Goal: Transaction & Acquisition: Download file/media

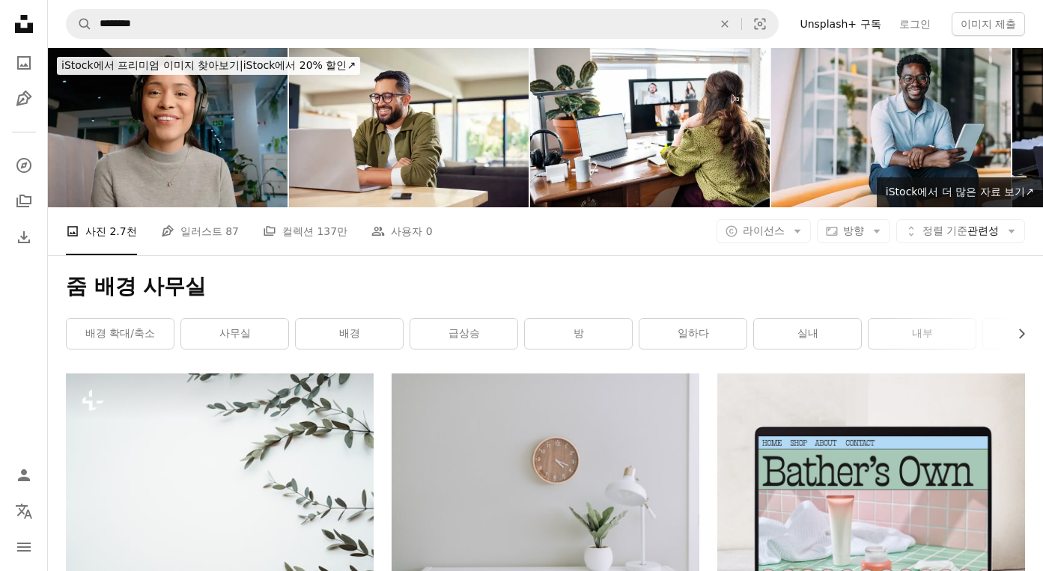
scroll to position [674, 0]
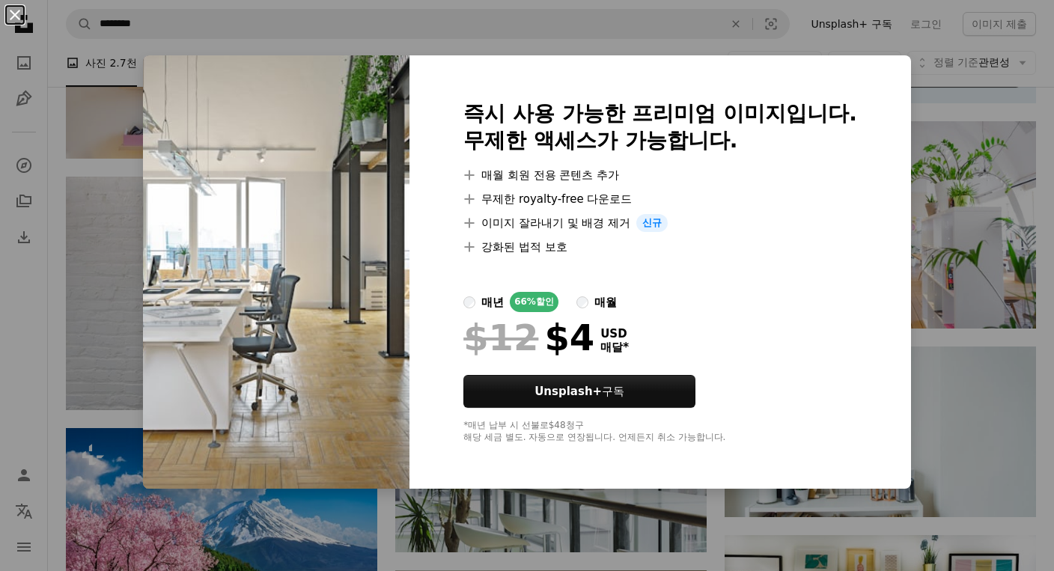
click at [10, 12] on button "An X shape" at bounding box center [15, 15] width 18 height 18
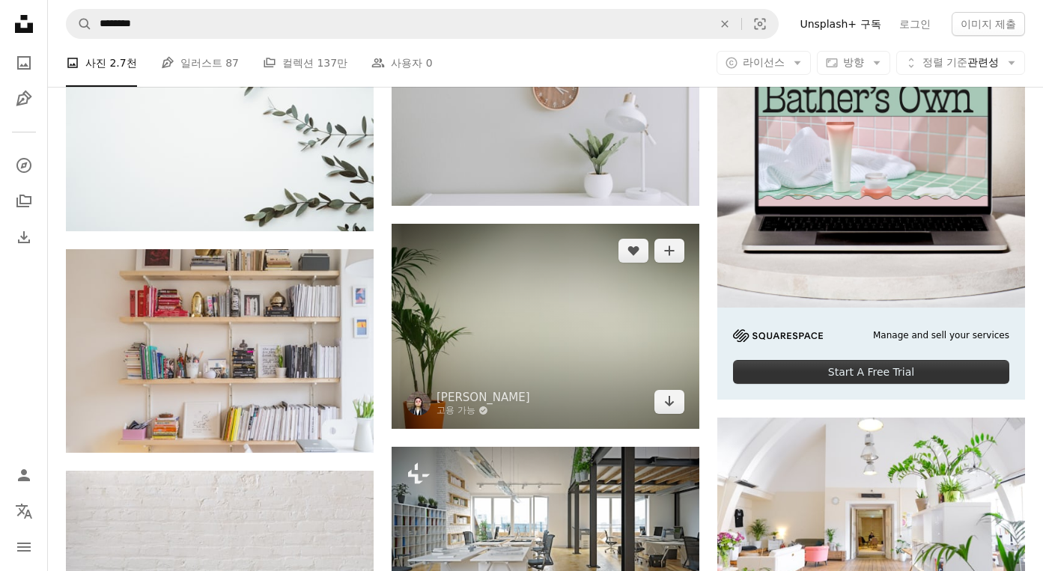
scroll to position [374, 0]
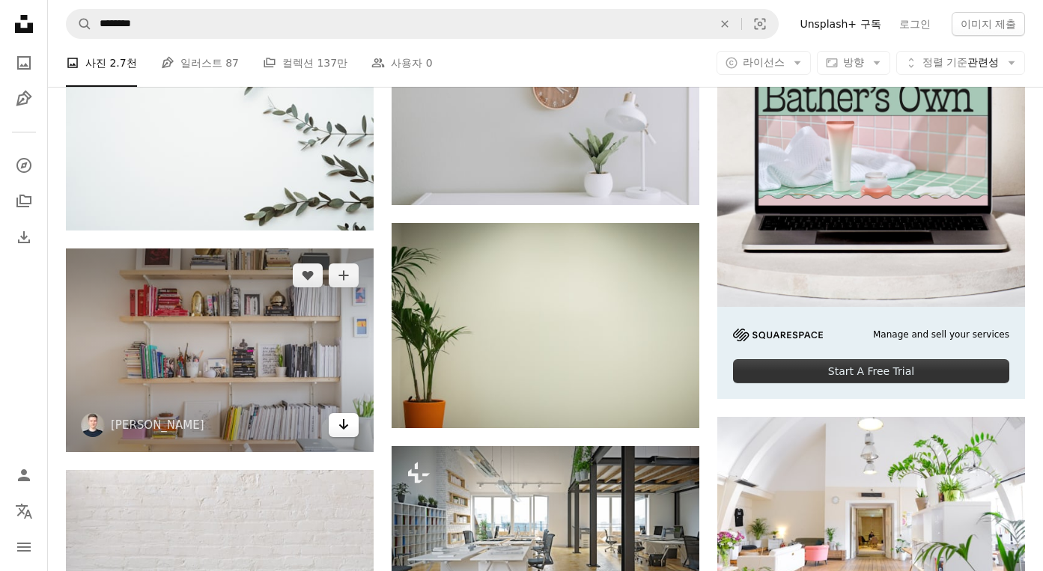
click at [338, 428] on icon "Arrow pointing down" at bounding box center [344, 424] width 12 height 18
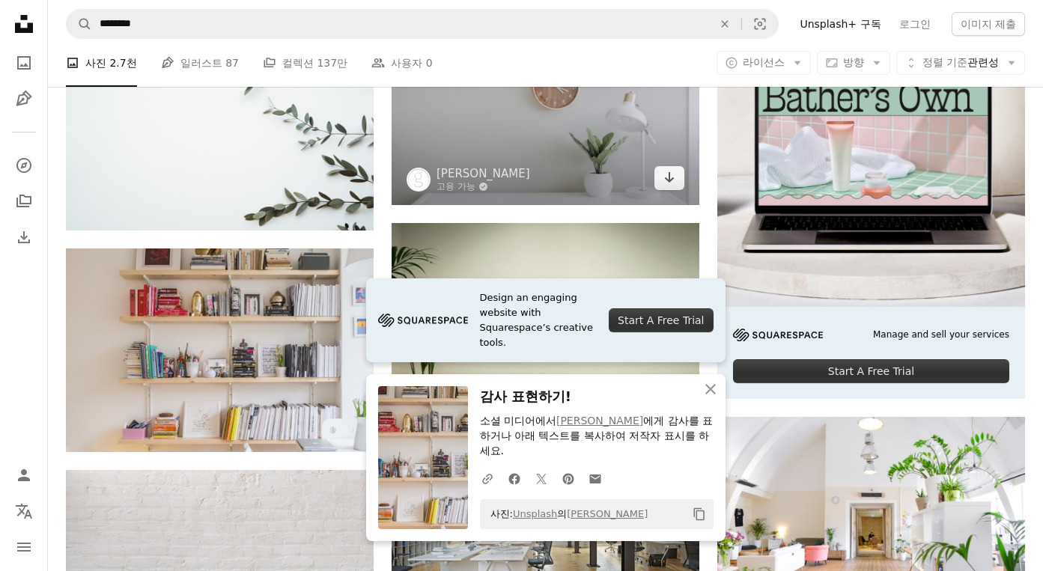
click at [532, 146] on img at bounding box center [546, 102] width 308 height 206
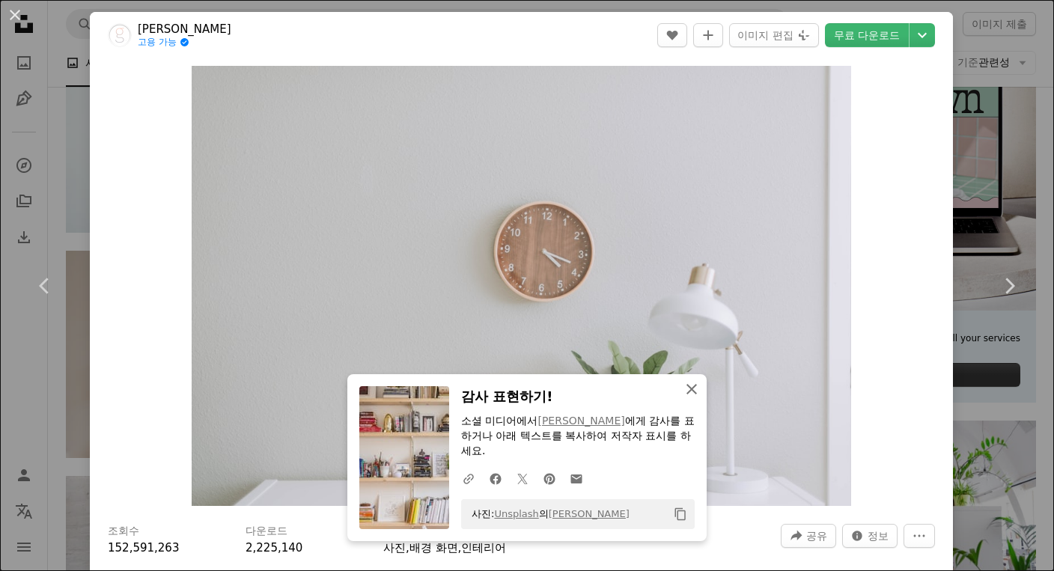
click at [687, 392] on icon "An X shape" at bounding box center [692, 389] width 18 height 18
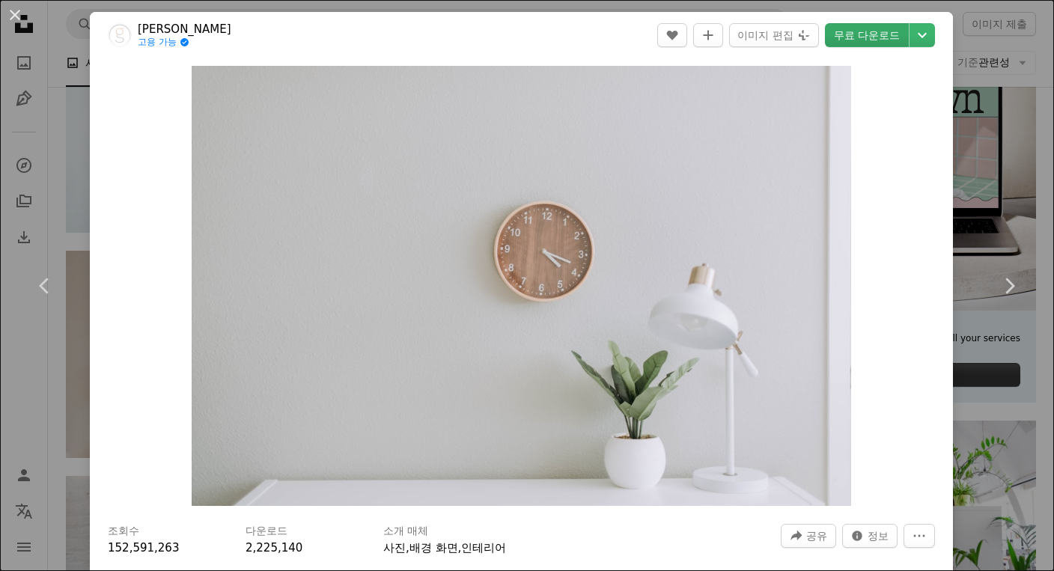
click at [850, 30] on link "무료 다운로드" at bounding box center [867, 35] width 84 height 24
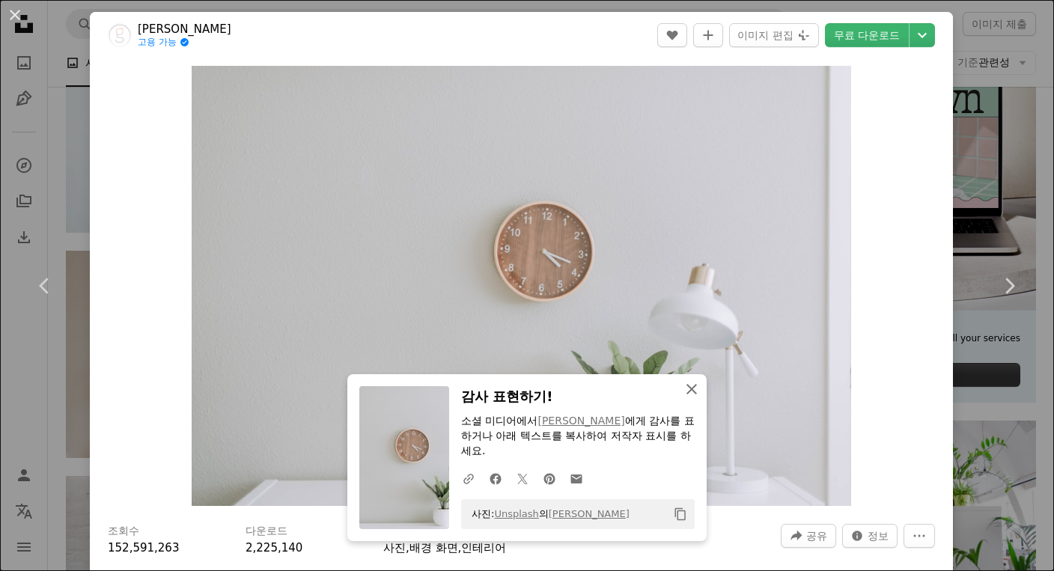
click at [686, 392] on icon "An X shape" at bounding box center [692, 389] width 18 height 18
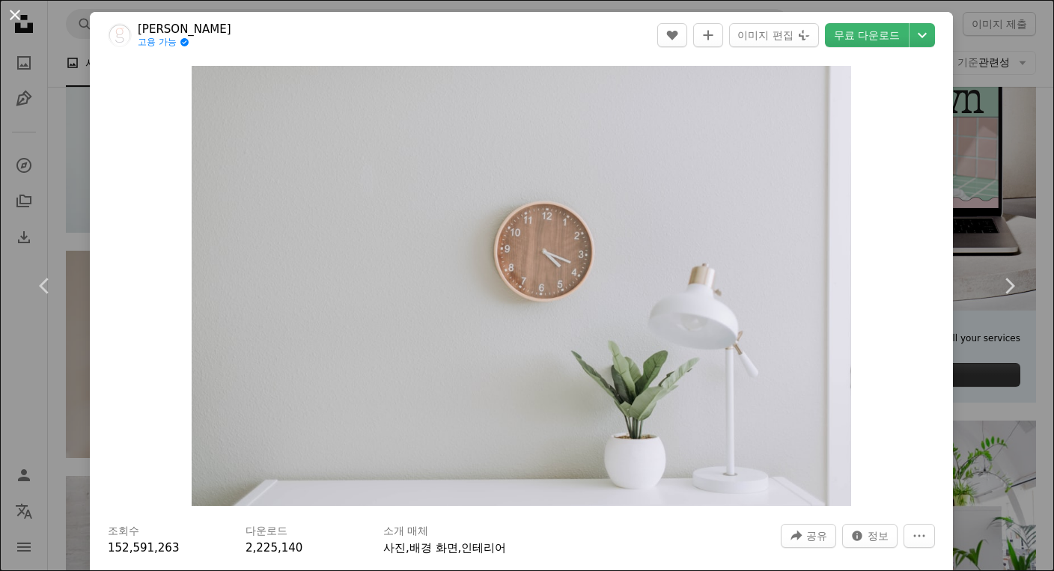
drag, startPoint x: 19, startPoint y: 14, endPoint x: 170, endPoint y: 20, distance: 151.3
click at [19, 13] on button "An X shape" at bounding box center [15, 15] width 18 height 18
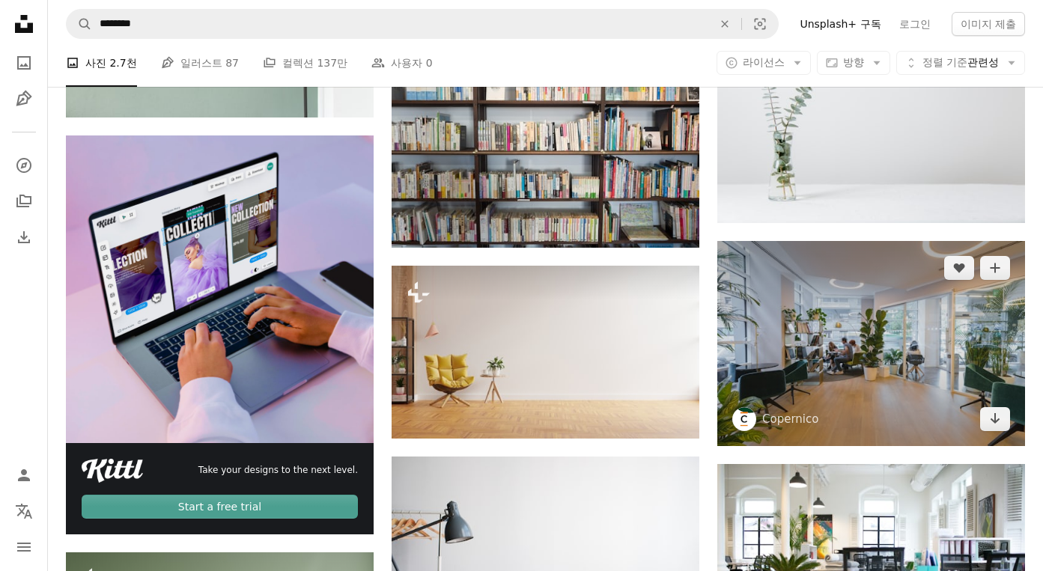
scroll to position [2096, 0]
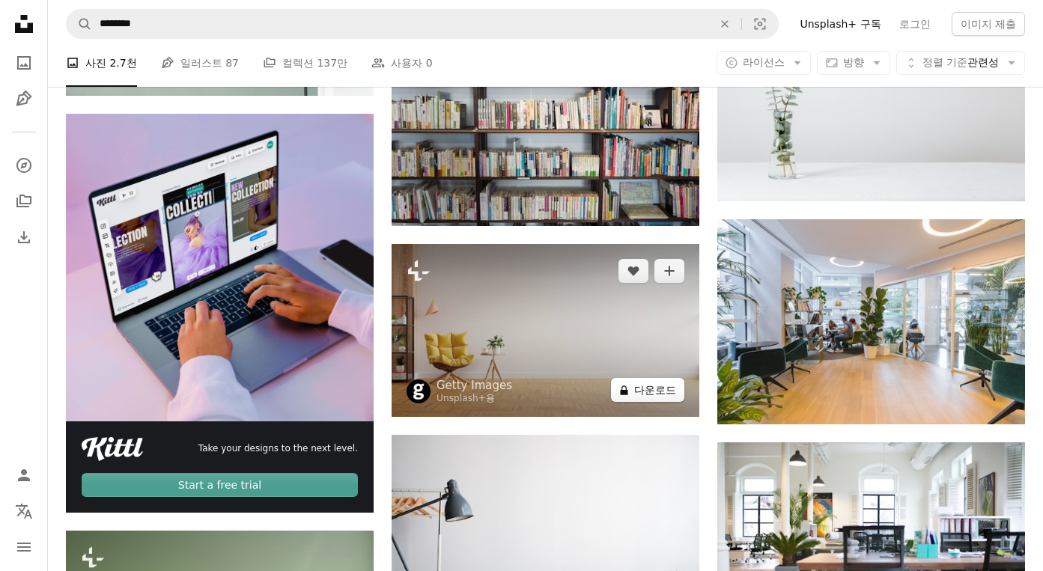
click at [671, 395] on button "A lock 다운로드" at bounding box center [647, 390] width 73 height 24
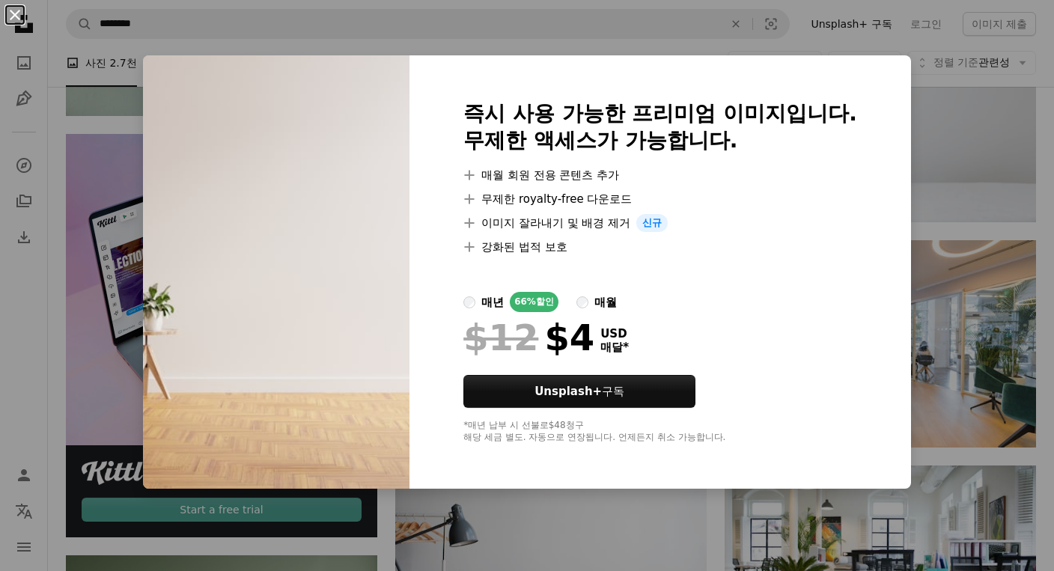
click at [15, 14] on button "An X shape" at bounding box center [15, 15] width 18 height 18
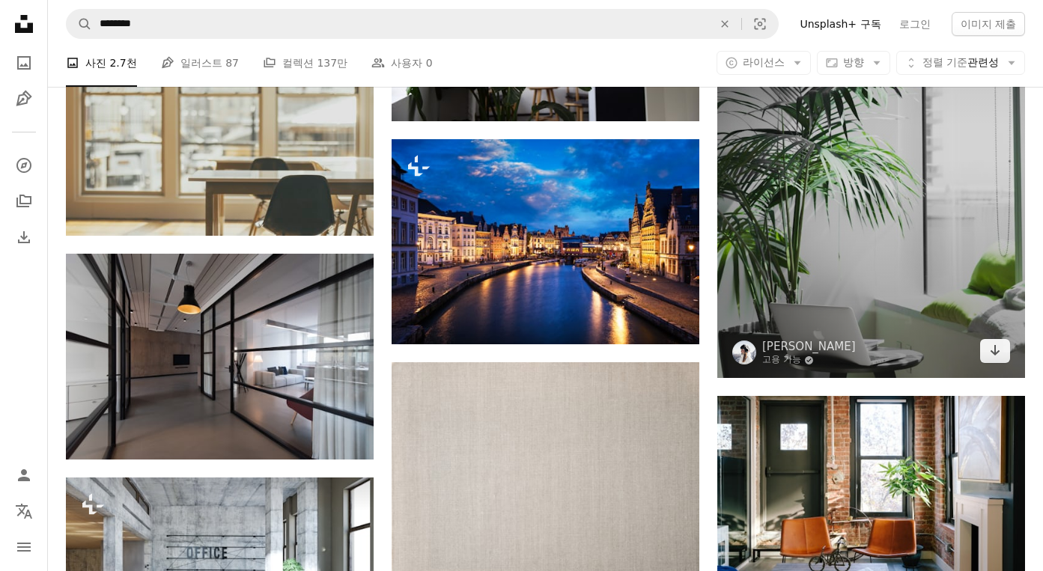
scroll to position [2920, 0]
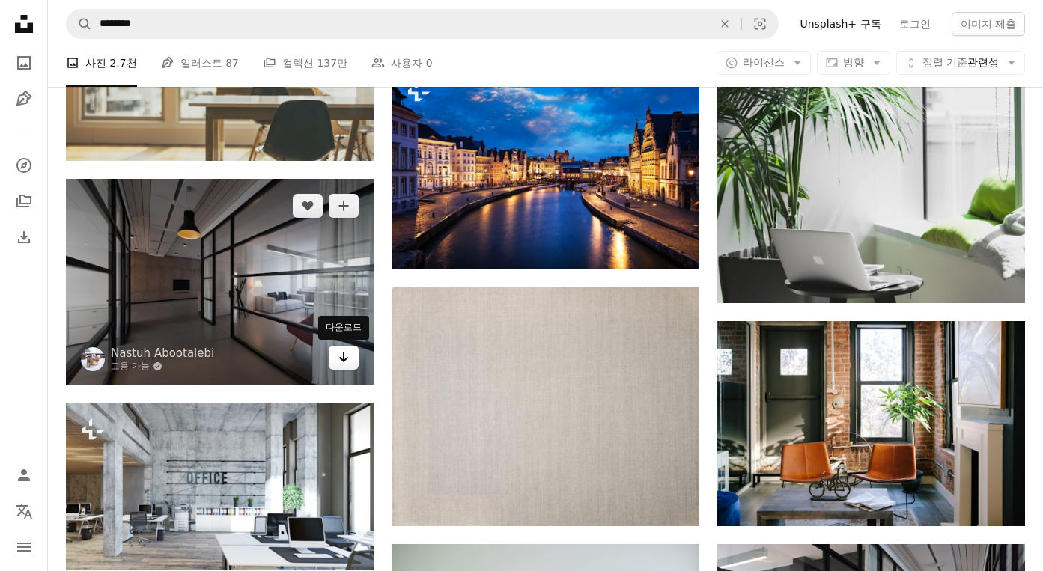
click at [341, 359] on icon "다운로드" at bounding box center [344, 357] width 10 height 10
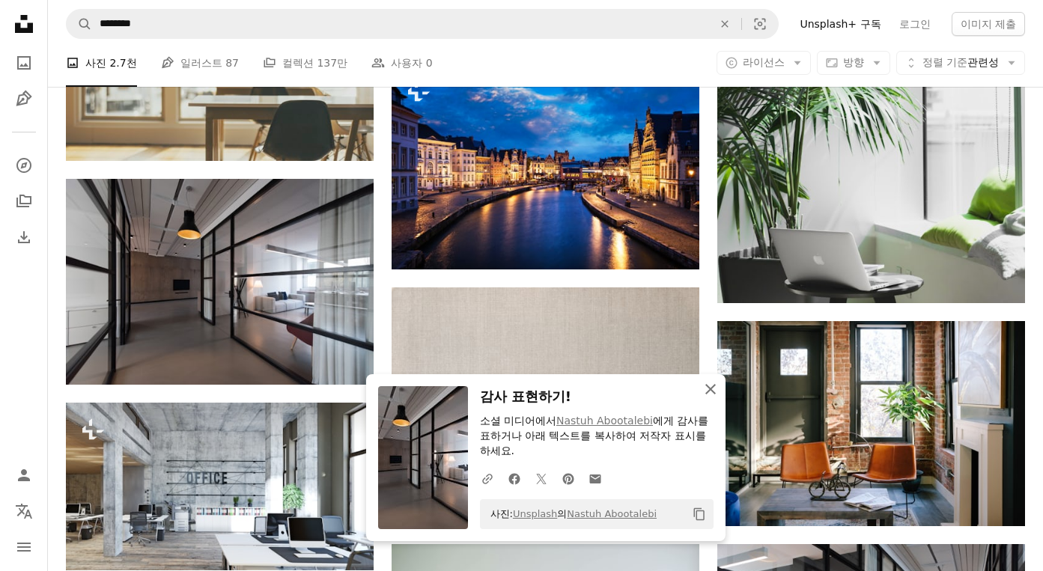
click at [710, 391] on icon "An X shape" at bounding box center [710, 389] width 18 height 18
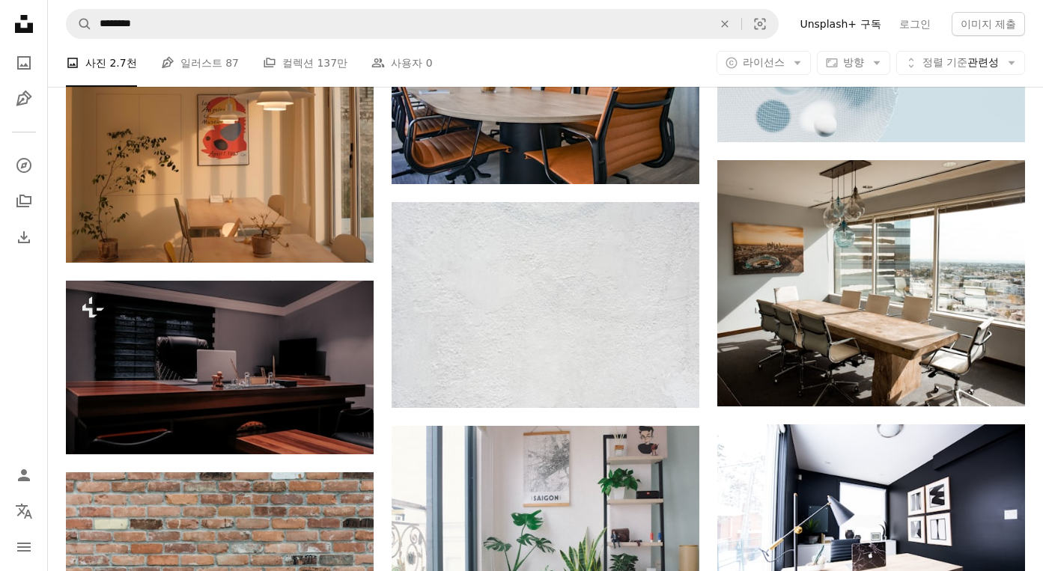
scroll to position [4641, 0]
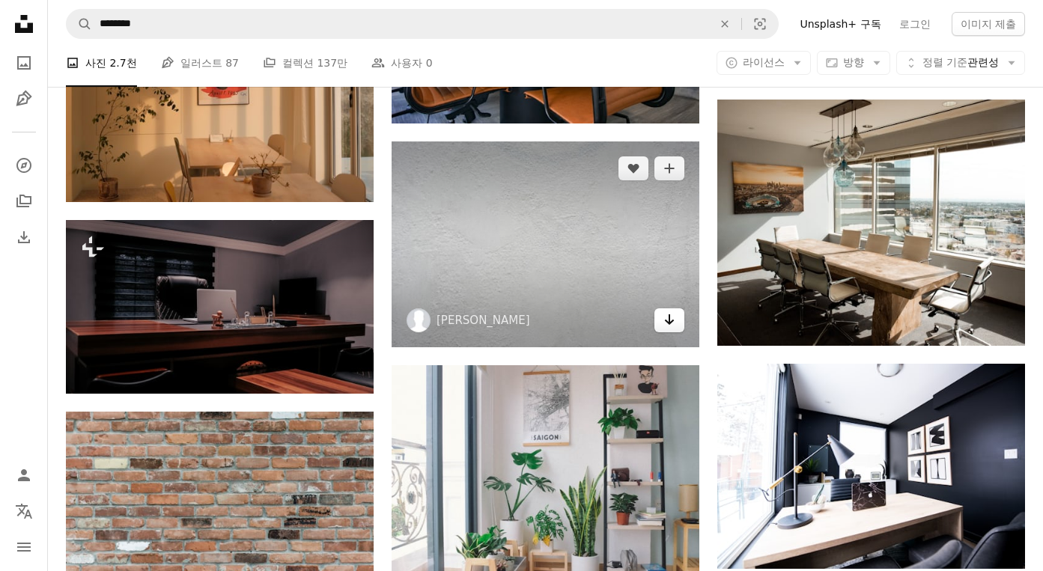
click at [665, 323] on icon "Arrow pointing down" at bounding box center [669, 320] width 12 height 18
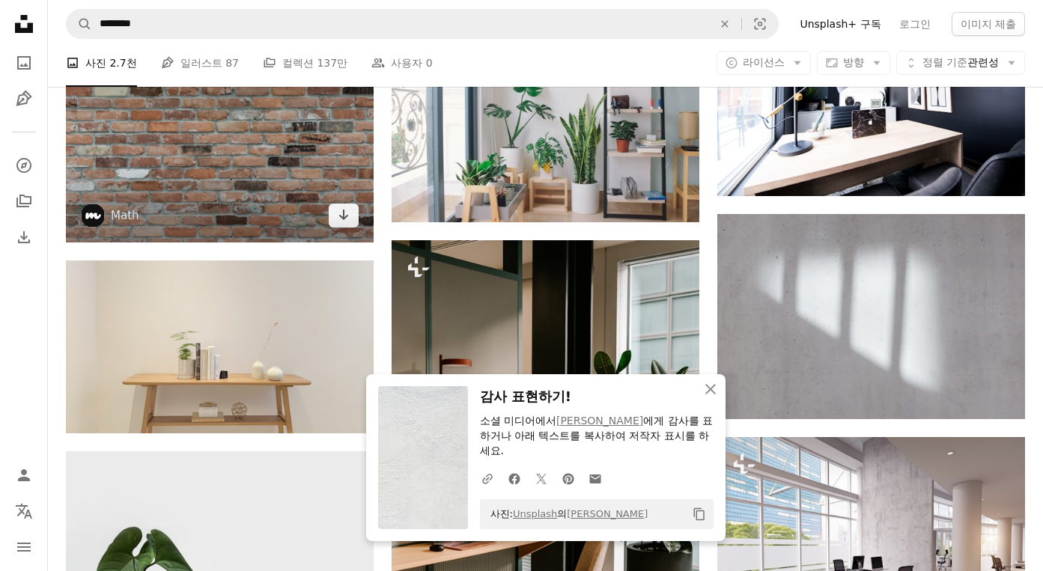
scroll to position [5016, 0]
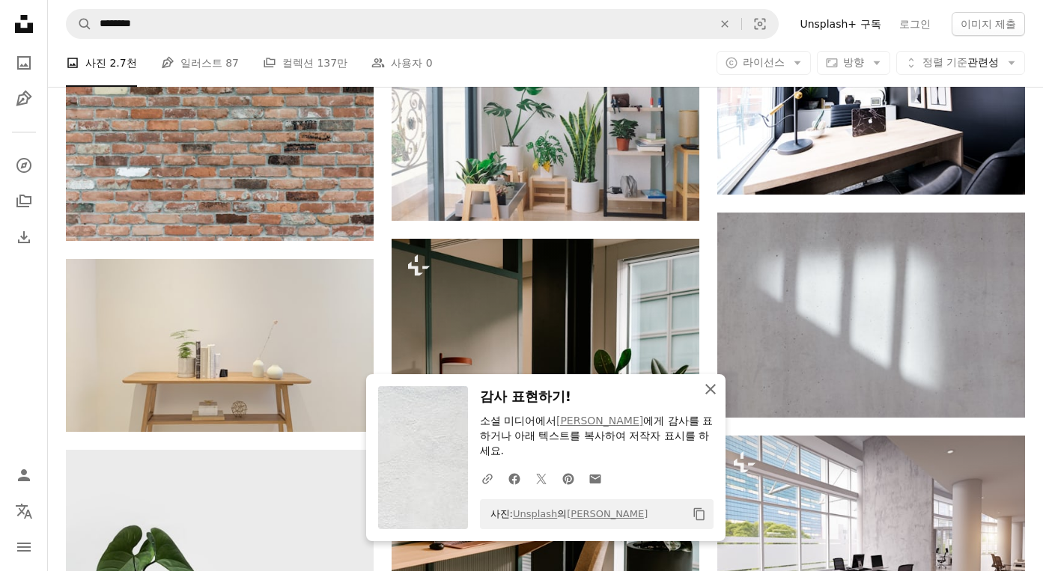
click at [704, 392] on icon "An X shape" at bounding box center [710, 389] width 18 height 18
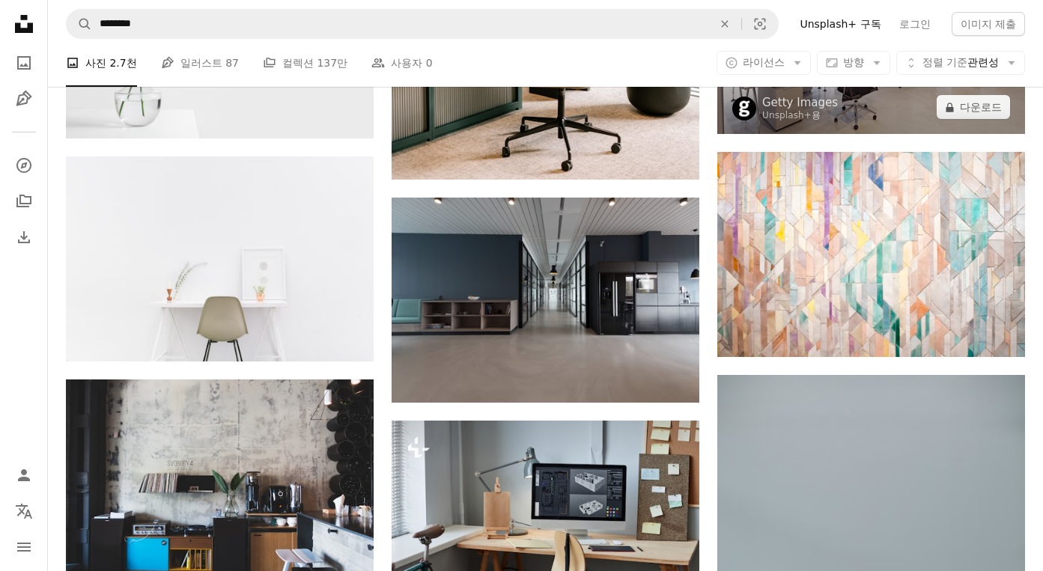
scroll to position [5540, 0]
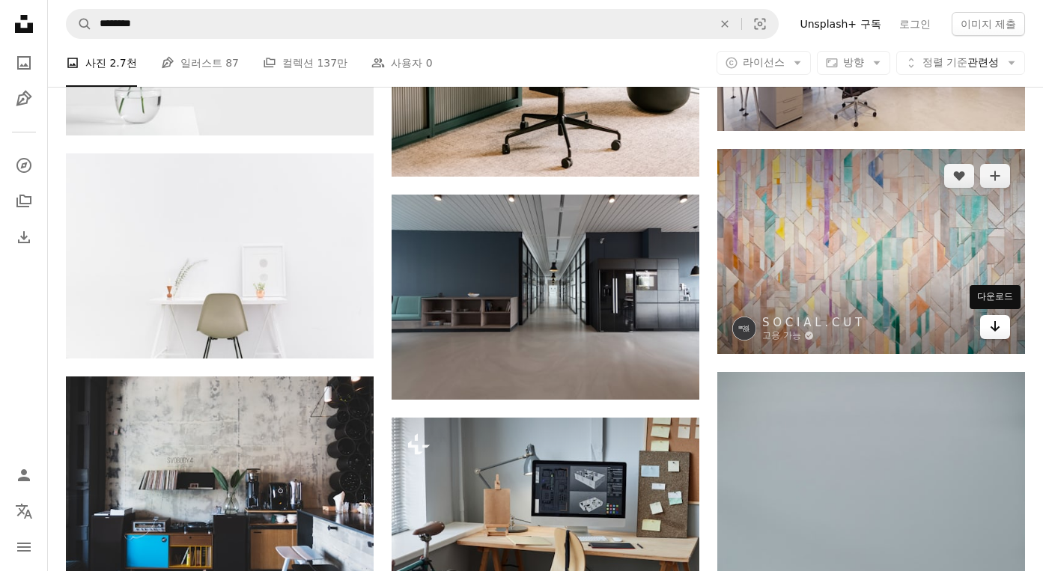
click at [999, 335] on link "Arrow pointing down" at bounding box center [995, 327] width 30 height 24
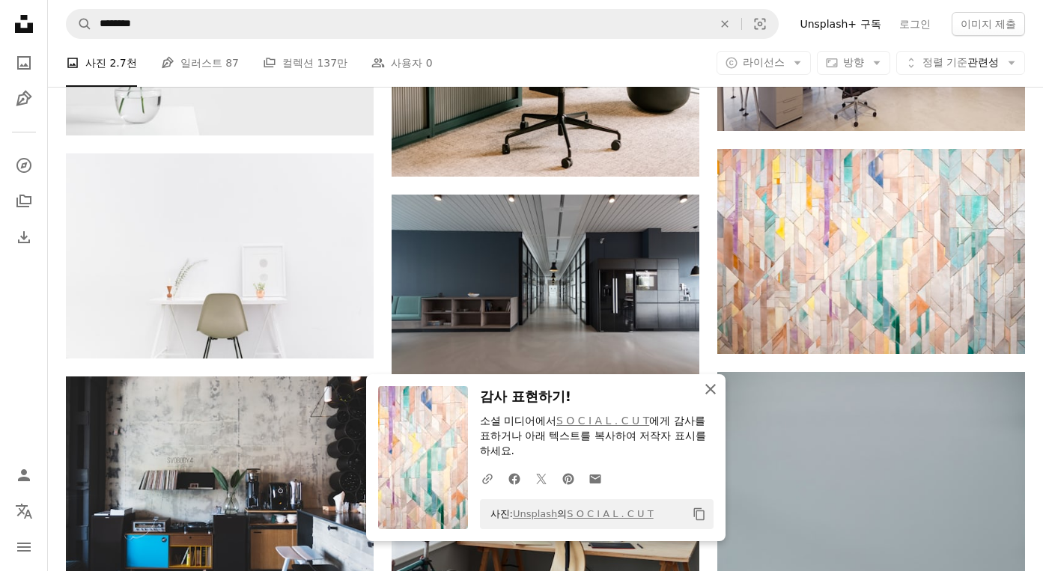
click at [708, 392] on icon "An X shape" at bounding box center [710, 389] width 18 height 18
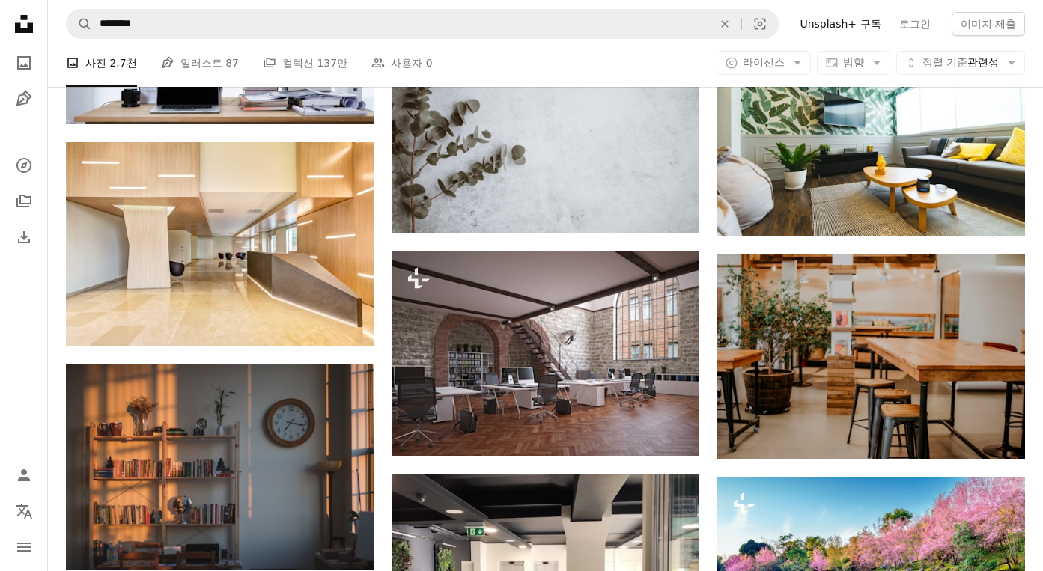
scroll to position [7336, 0]
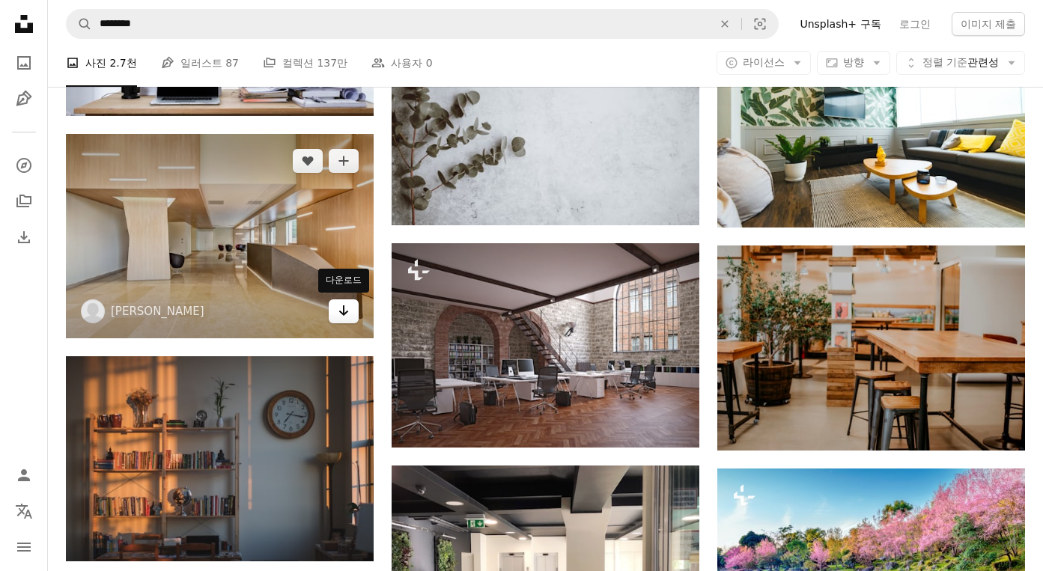
click at [344, 313] on icon "다운로드" at bounding box center [344, 310] width 10 height 10
